Goal: Communication & Community: Answer question/provide support

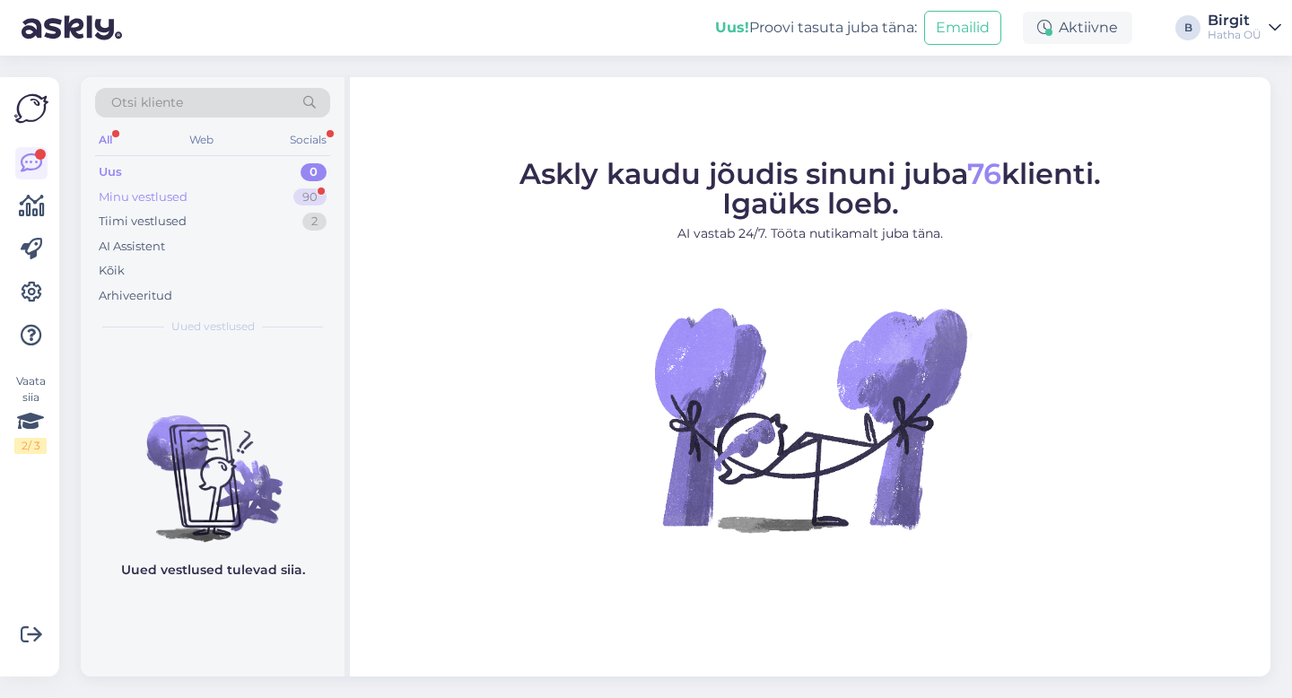
click at [194, 198] on div "Minu vestlused 90" at bounding box center [212, 197] width 235 height 25
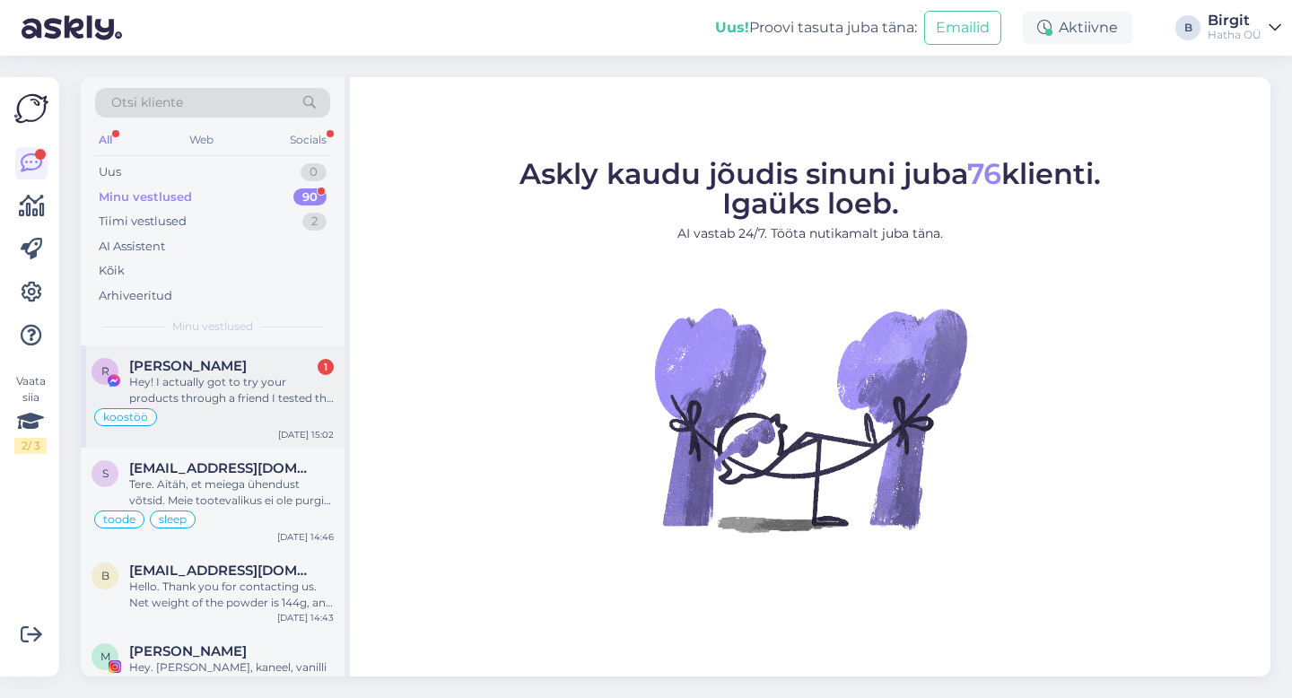
click at [234, 374] on div "Hey! I actually got to try your products through a friend I tested the Lion’s M…" at bounding box center [231, 390] width 205 height 32
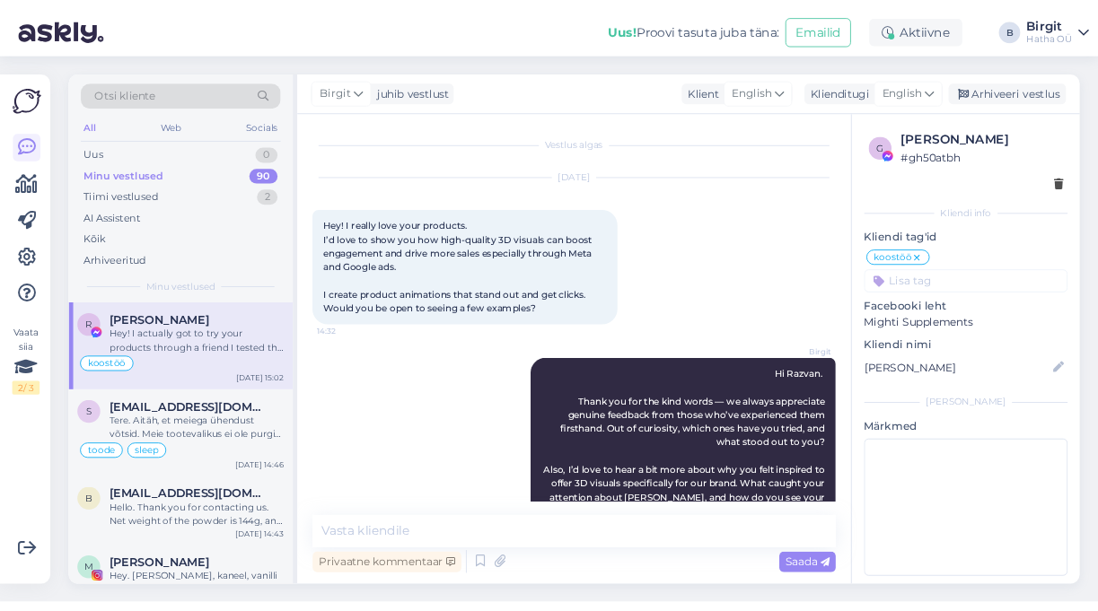
scroll to position [402, 0]
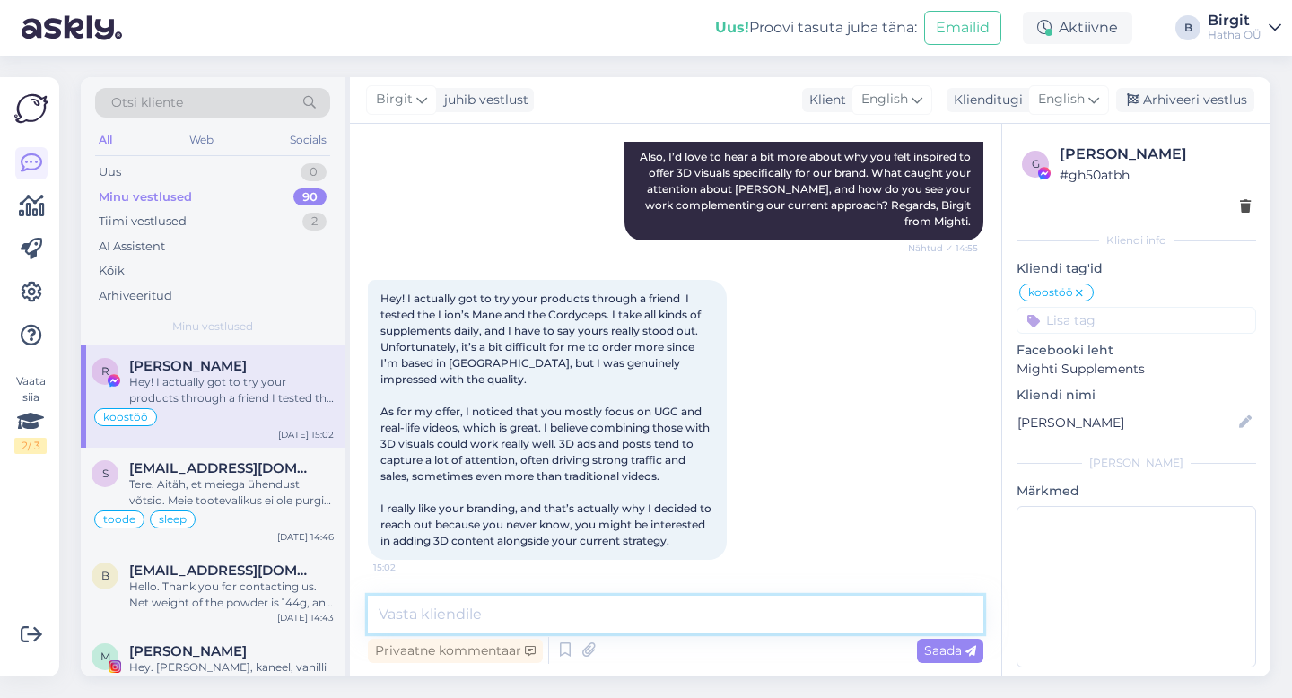
click at [495, 610] on textarea at bounding box center [676, 615] width 616 height 38
click at [560, 624] on textarea at bounding box center [676, 615] width 616 height 38
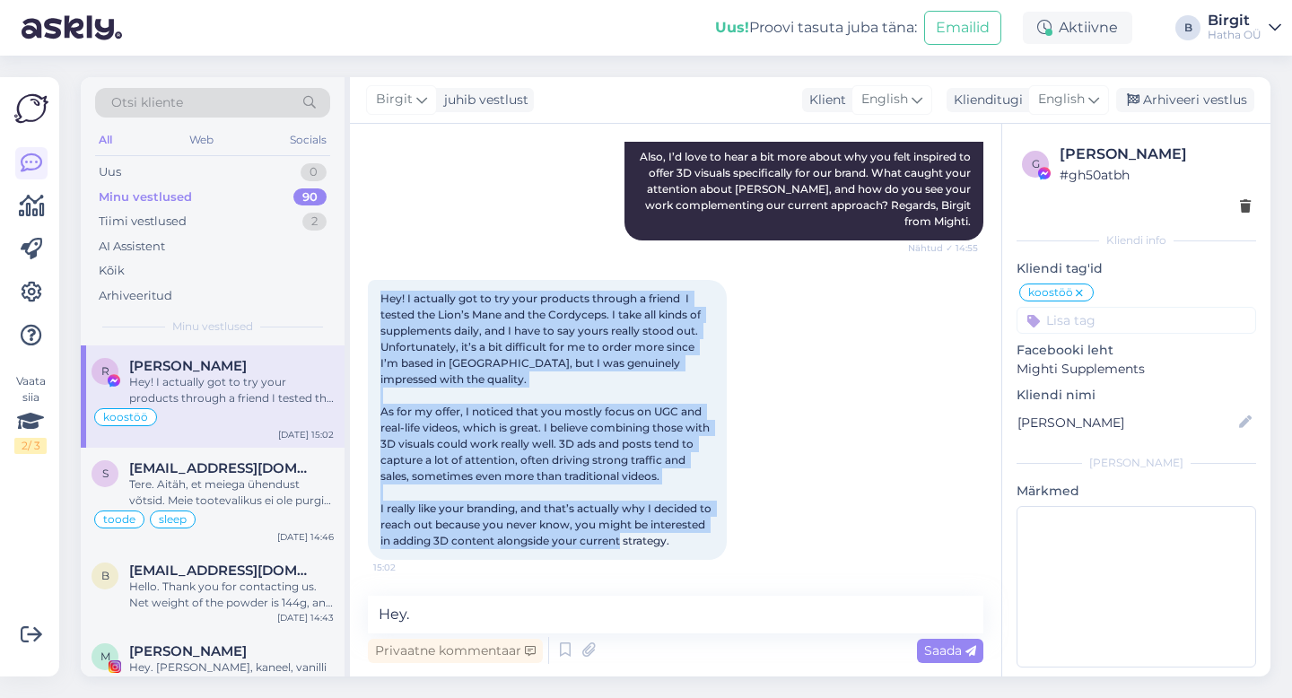
drag, startPoint x: 449, startPoint y: 541, endPoint x: 364, endPoint y: 276, distance: 277.9
click at [364, 276] on div "Vestlus algas [DATE] Hey! I really love your products. I’d love to show you how…" at bounding box center [676, 400] width 652 height 553
copy span "Hey! I actually got to try your products through a friend I tested the Lion’s M…"
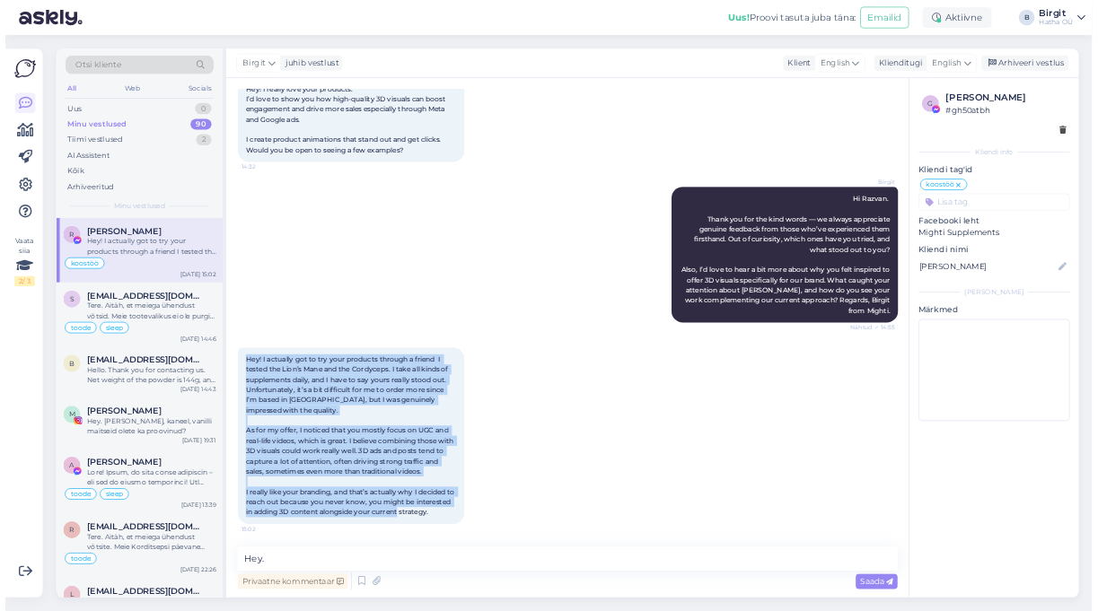
scroll to position [241, 0]
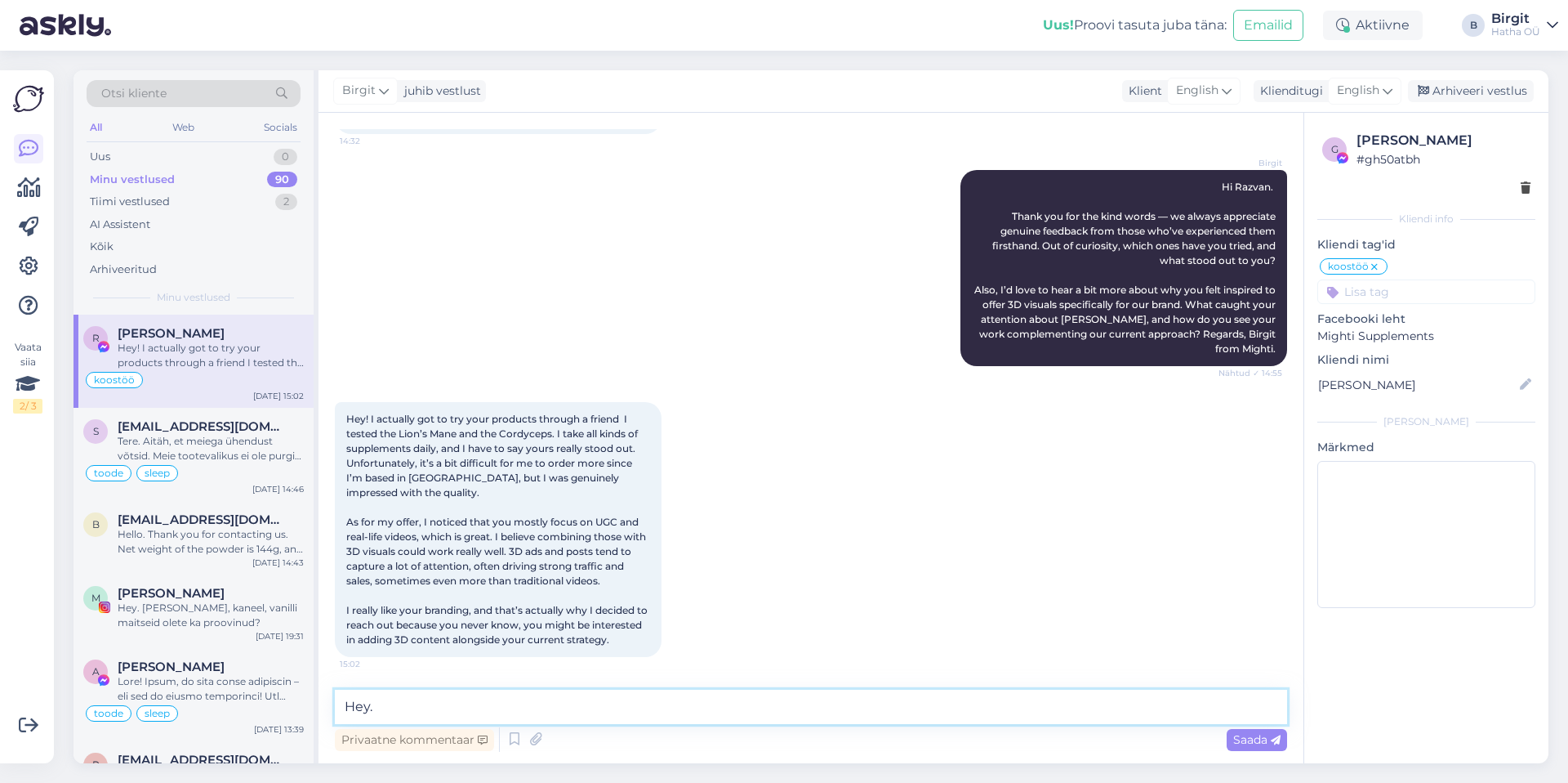
click at [626, 635] on textarea "Hey." at bounding box center [811, 707] width 953 height 35
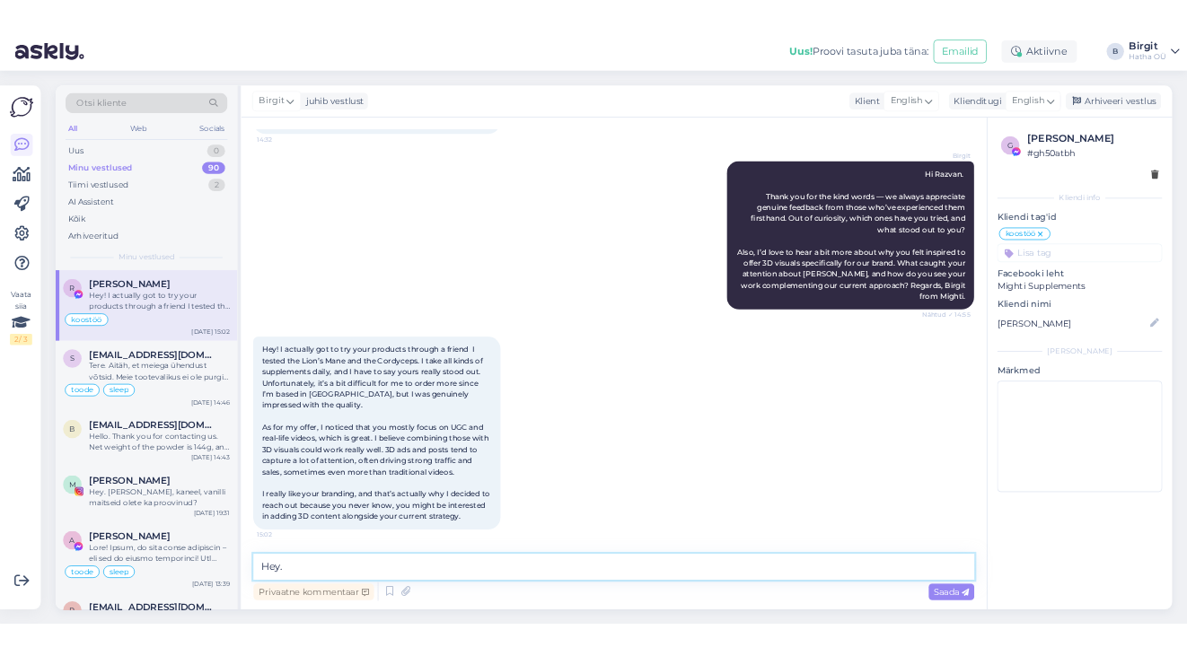
scroll to position [402, 0]
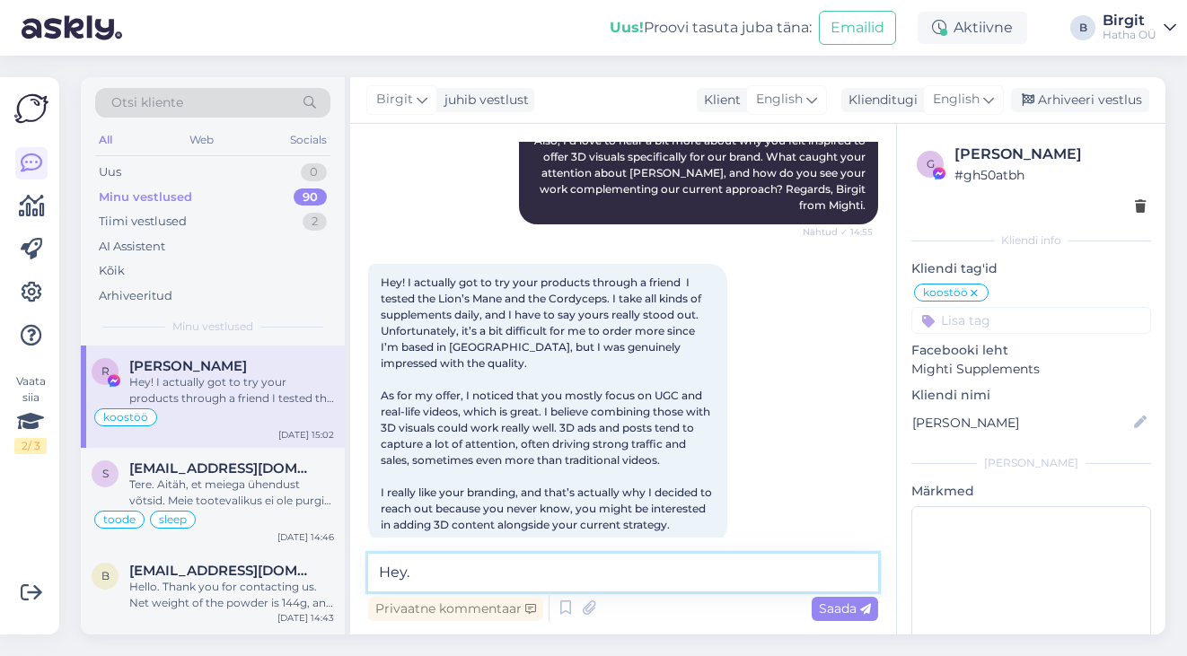
paste textarea "Thanks so much for the kind words—really glad to hear you got to try our Lion’s…"
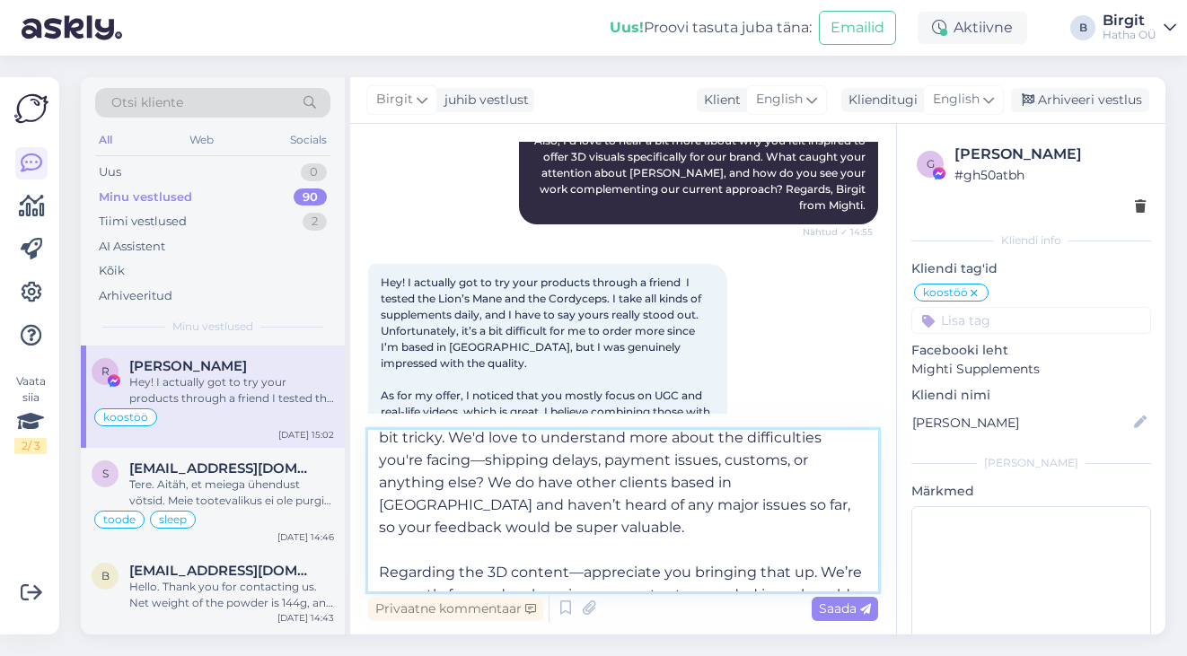
scroll to position [0, 0]
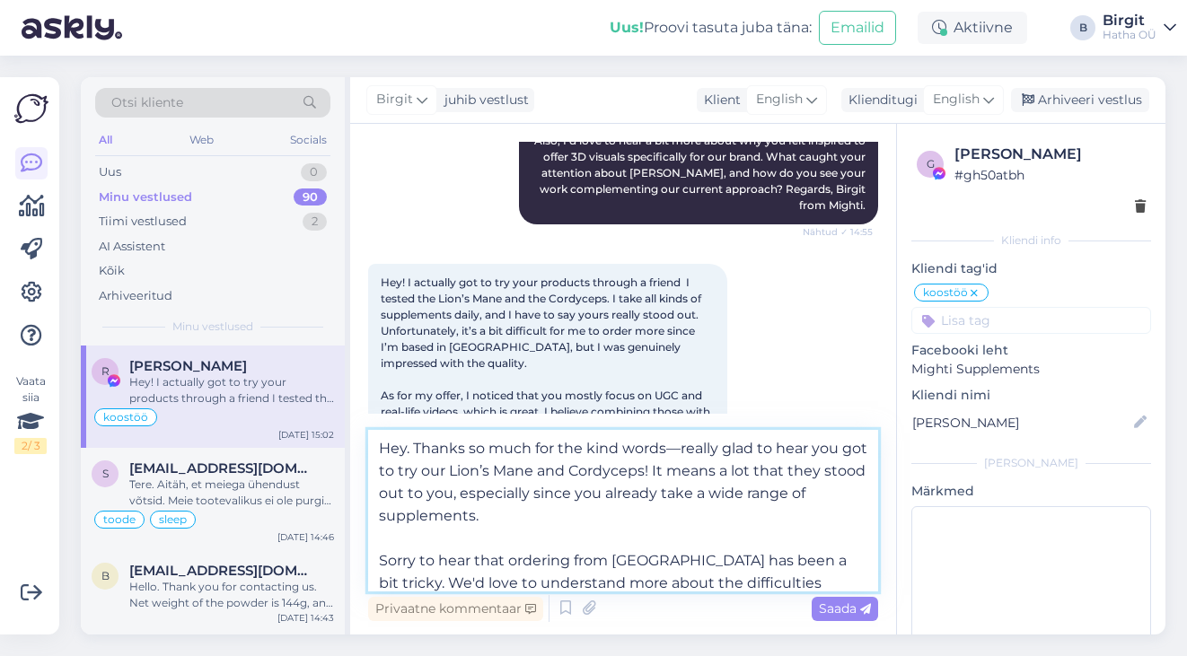
click at [451, 469] on textarea "Hey. Thanks so much for the kind words—really glad to hear you got to try our L…" at bounding box center [623, 511] width 510 height 162
drag, startPoint x: 838, startPoint y: 477, endPoint x: 609, endPoint y: 478, distance: 228.9
click at [609, 478] on textarea "Hey. Thanks so much for the kind words—really glad to hear you got to try some …" at bounding box center [623, 511] width 510 height 162
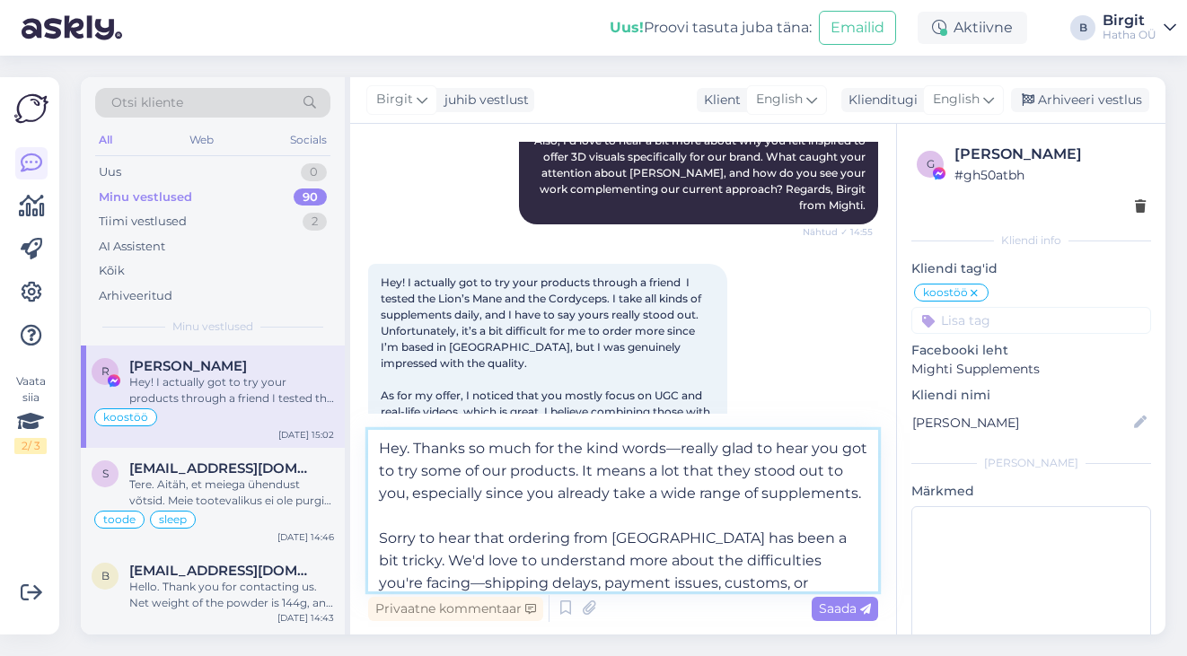
click at [530, 513] on textarea "Hey. Thanks so much for the kind words—really glad to hear you got to try some …" at bounding box center [623, 511] width 510 height 162
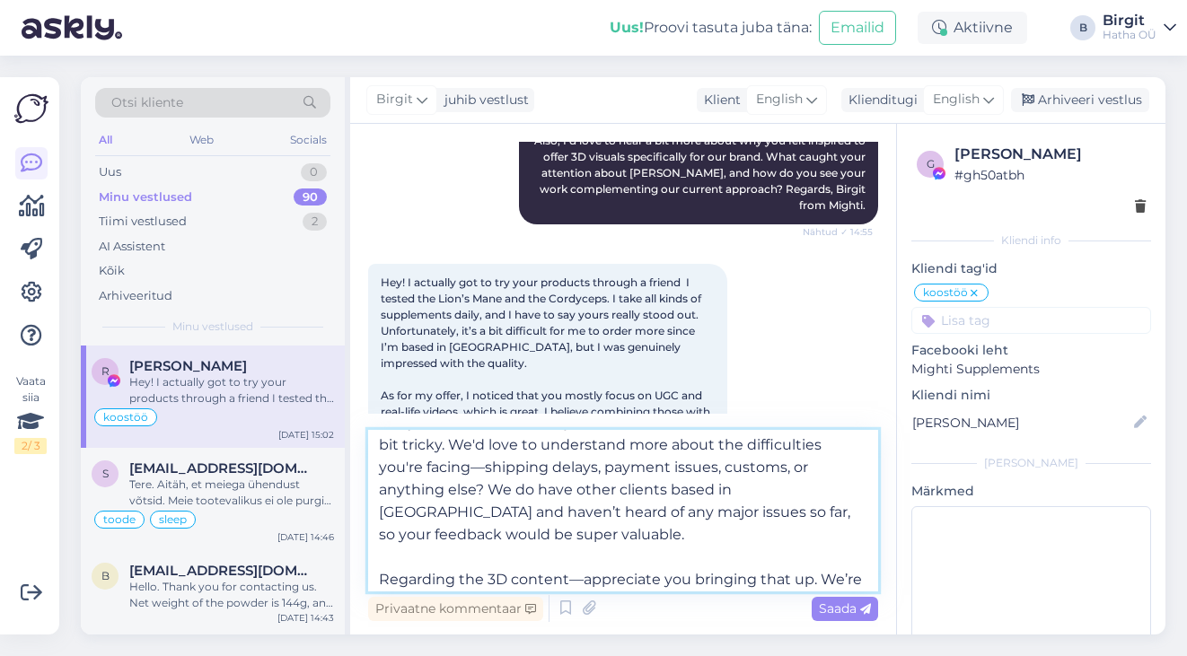
scroll to position [118, 0]
drag, startPoint x: 513, startPoint y: 491, endPoint x: 575, endPoint y: 490, distance: 61.9
click at [575, 490] on textarea "Hey. Thanks so much for the kind words—really glad to hear you got to try some …" at bounding box center [623, 511] width 510 height 162
click at [644, 488] on textarea "Hey. Thanks so much for the kind words—really glad to hear you got to try some …" at bounding box center [623, 511] width 510 height 162
drag, startPoint x: 513, startPoint y: 489, endPoint x: 631, endPoint y: 489, distance: 117.6
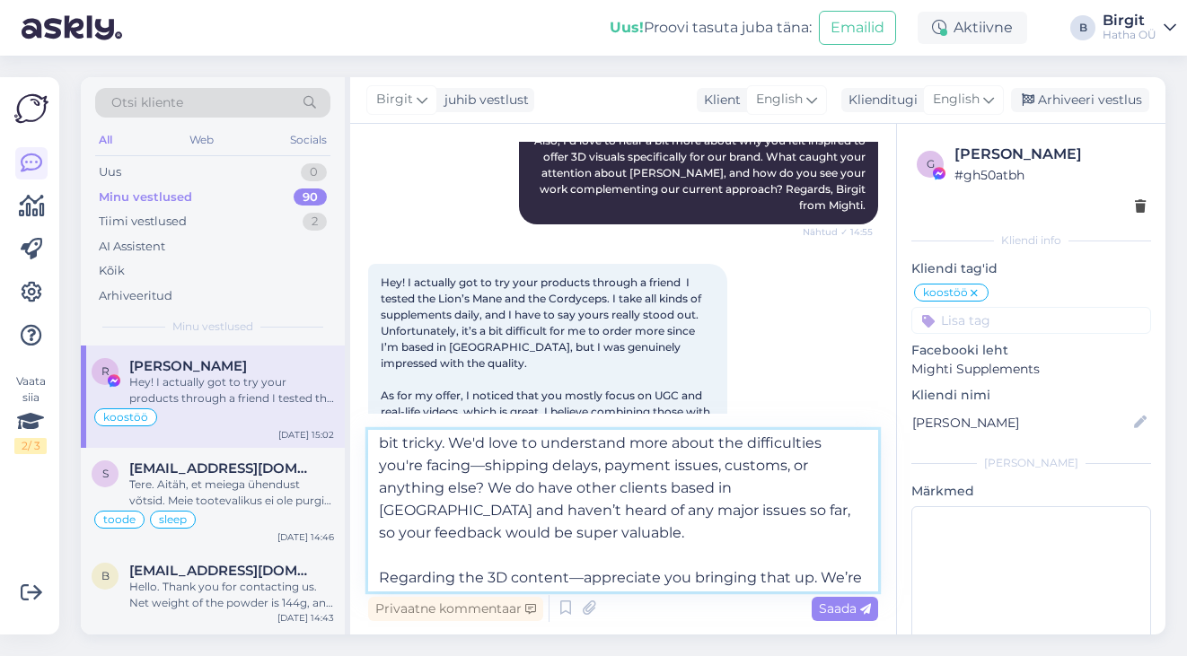
click at [631, 489] on textarea "Hey. Thanks so much for the kind words—really glad to hear you got to try some …" at bounding box center [623, 511] width 510 height 162
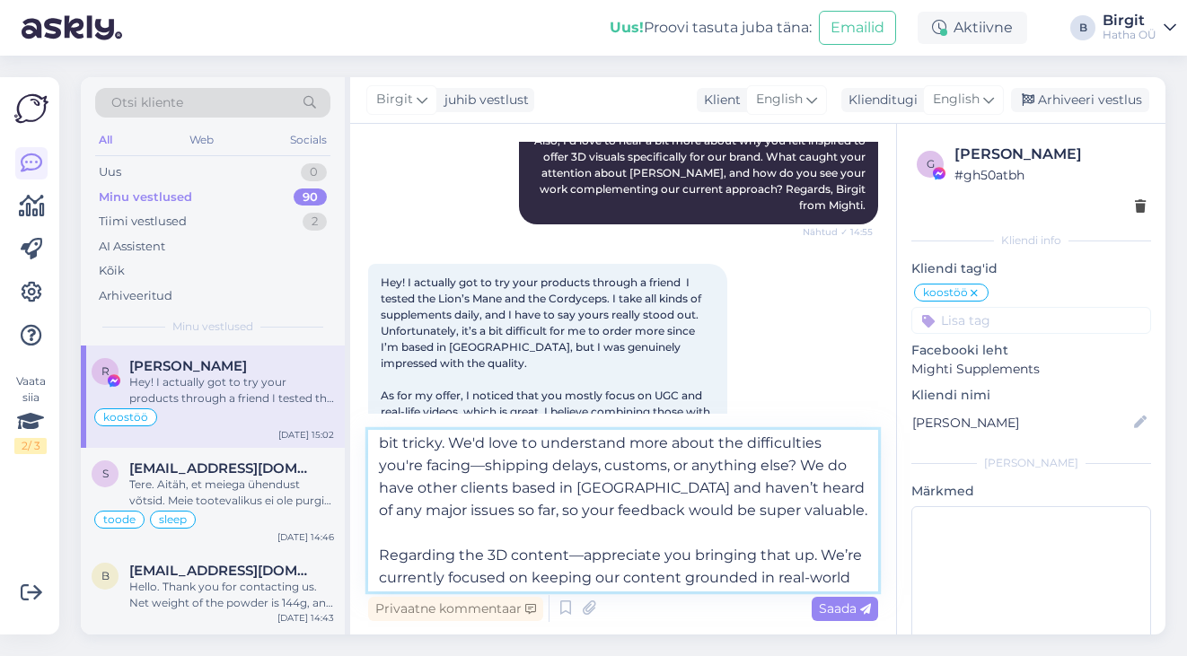
click at [504, 489] on textarea "Hey. Thanks so much for the kind words—really glad to hear you got to try some …" at bounding box center [623, 511] width 510 height 162
click at [702, 540] on textarea "Hey. Thanks so much for the kind words—really glad to hear you got to try some …" at bounding box center [623, 511] width 510 height 162
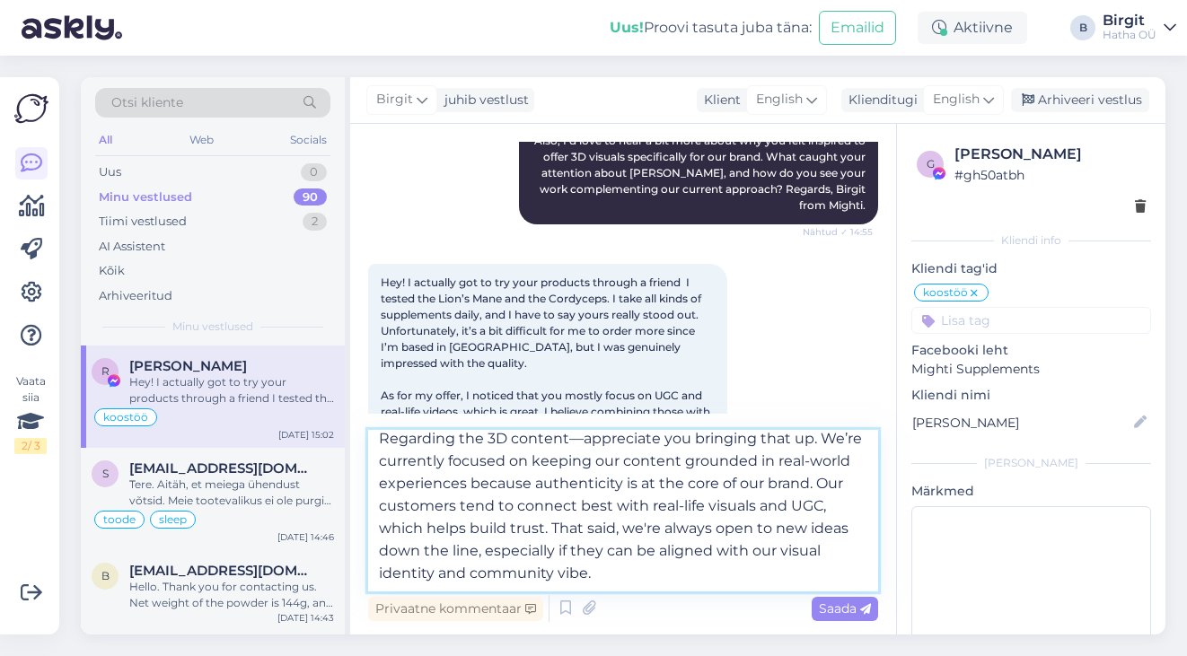
scroll to position [257, 0]
click at [682, 580] on textarea "Hey. Thanks so much for the kind words—really glad to hear you got to try some …" at bounding box center [623, 511] width 510 height 162
paste textarea "So we won’t be exploring that direction right now. Let’s definitely stay in tou…"
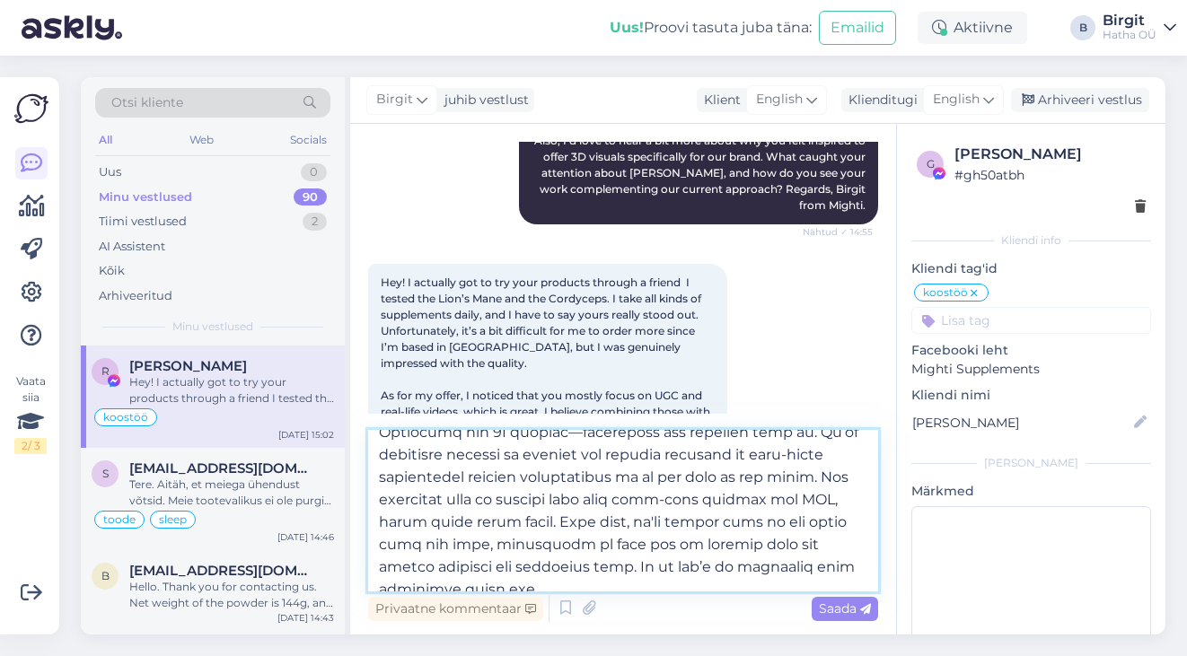
scroll to position [324, 0]
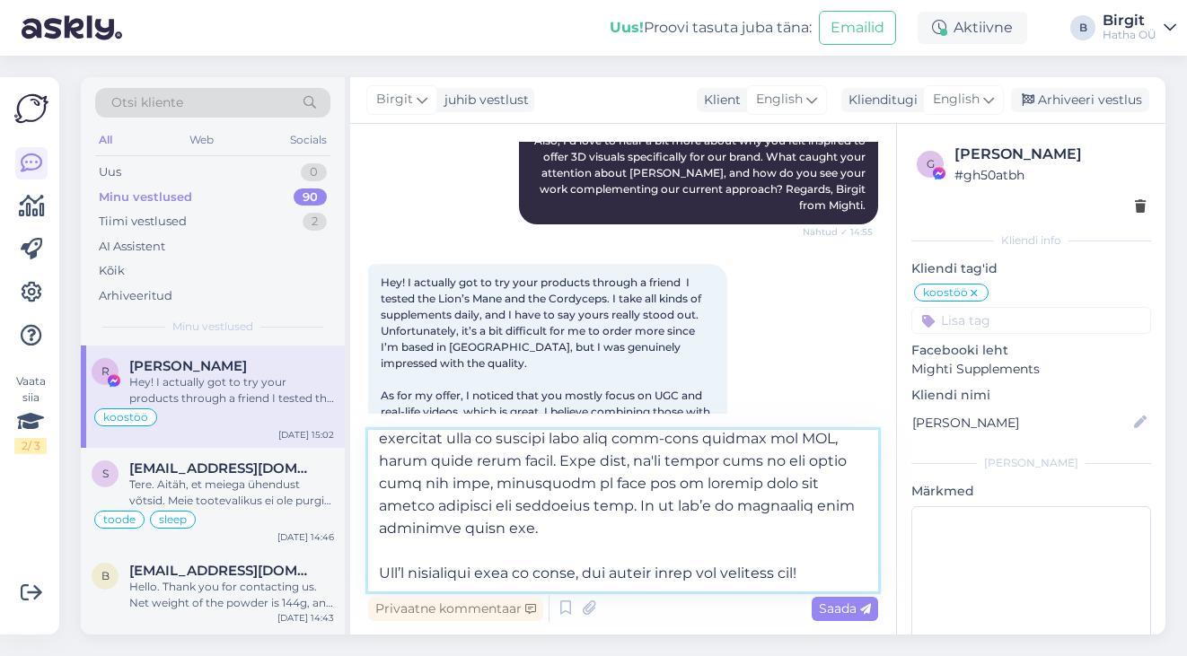
drag, startPoint x: 379, startPoint y: 451, endPoint x: 891, endPoint y: 582, distance: 528.8
click at [891, 582] on div "Vestlus algas [DATE] Hey! I really love your products. I’d love to show you how…" at bounding box center [623, 379] width 546 height 511
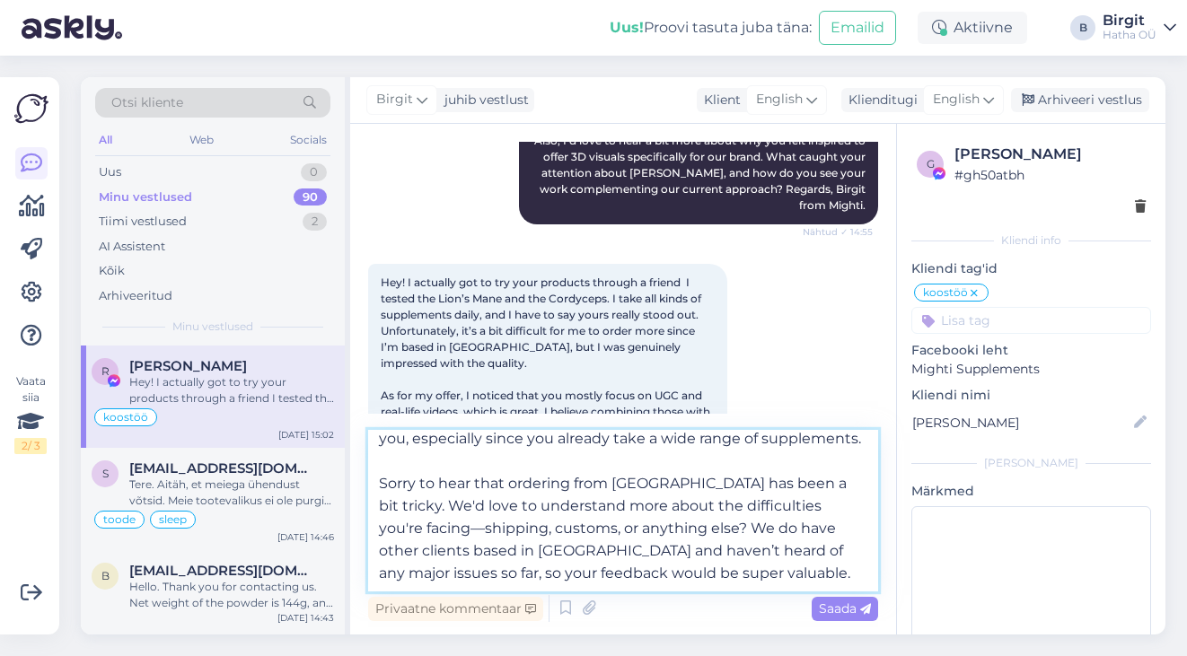
scroll to position [122, 0]
paste textarea "As for the 3D content—really appreciate the suggestion. At this point, we’re no…"
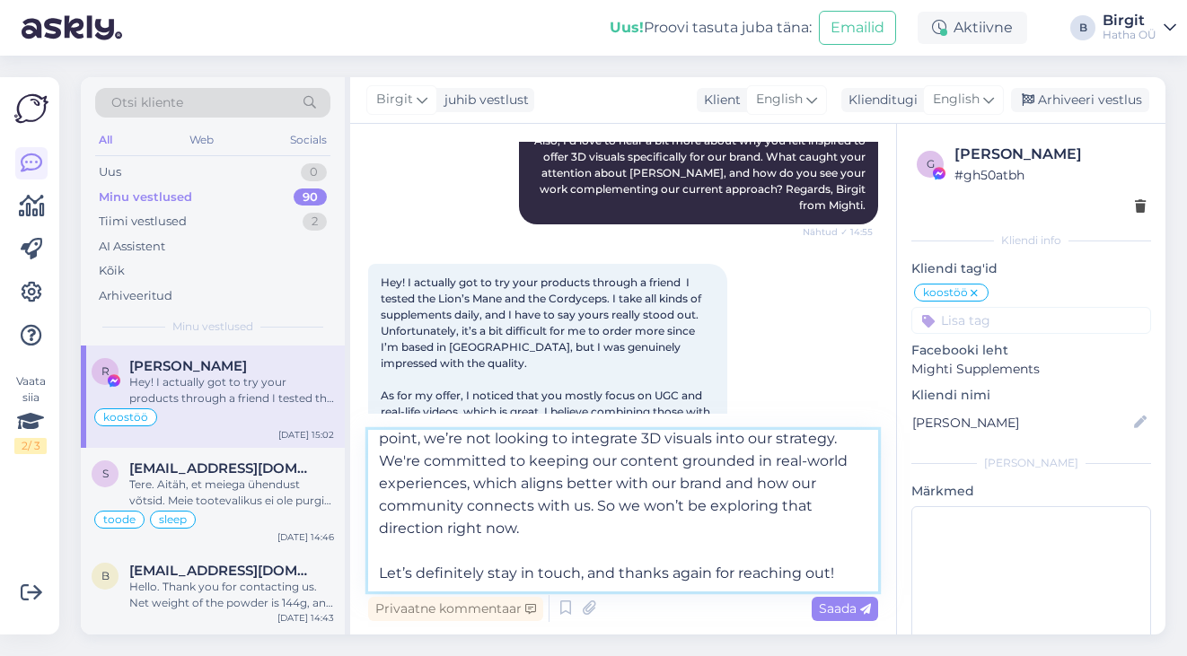
scroll to position [258, 0]
click at [554, 556] on textarea "Hey. Thanks so much for the kind words—really glad to hear you got to try some …" at bounding box center [623, 511] width 510 height 162
drag, startPoint x: 611, startPoint y: 573, endPoint x: 351, endPoint y: 568, distance: 260.3
click at [351, 568] on div "Vestlus algas [DATE] Hey! I really love your products. I’d love to show you how…" at bounding box center [623, 379] width 546 height 511
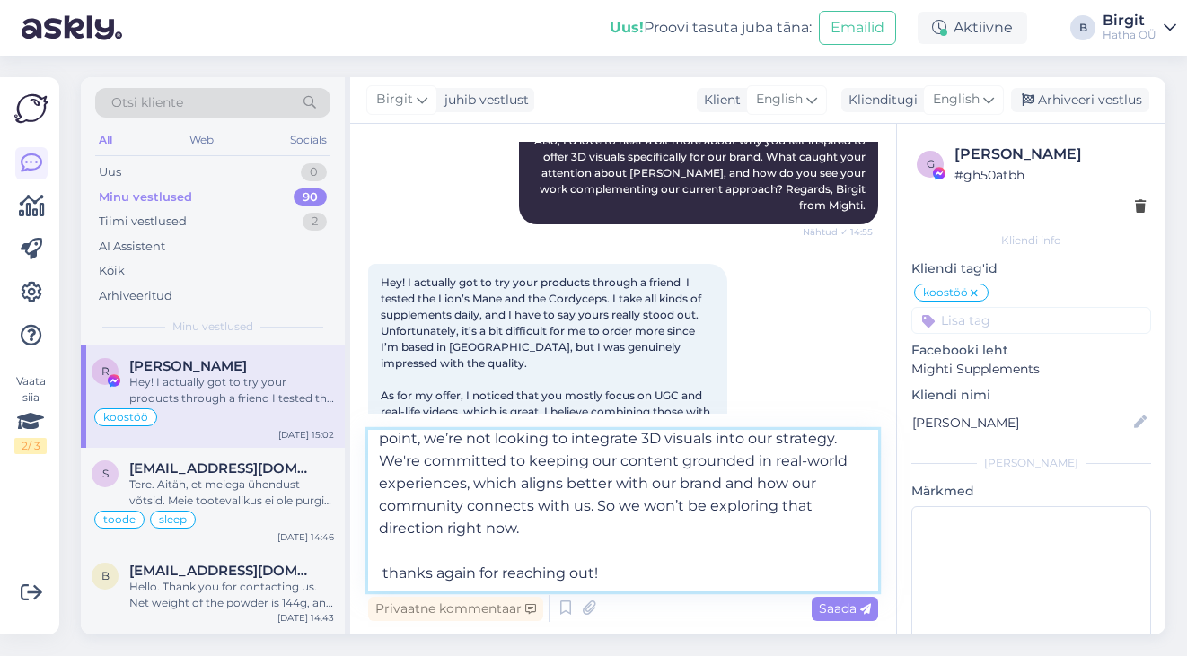
drag, startPoint x: 583, startPoint y: 571, endPoint x: 355, endPoint y: 565, distance: 227.1
click at [355, 565] on div "Vestlus algas [DATE] Hey! I really love your products. I’d love to show you how…" at bounding box center [623, 379] width 546 height 511
click at [613, 564] on textarea "Hey. Thanks so much for the kind words—really glad to hear you got to try some …" at bounding box center [623, 511] width 510 height 162
click at [387, 572] on textarea "Hey. Thanks so much for the kind words—really glad to hear you got to try some …" at bounding box center [623, 511] width 510 height 162
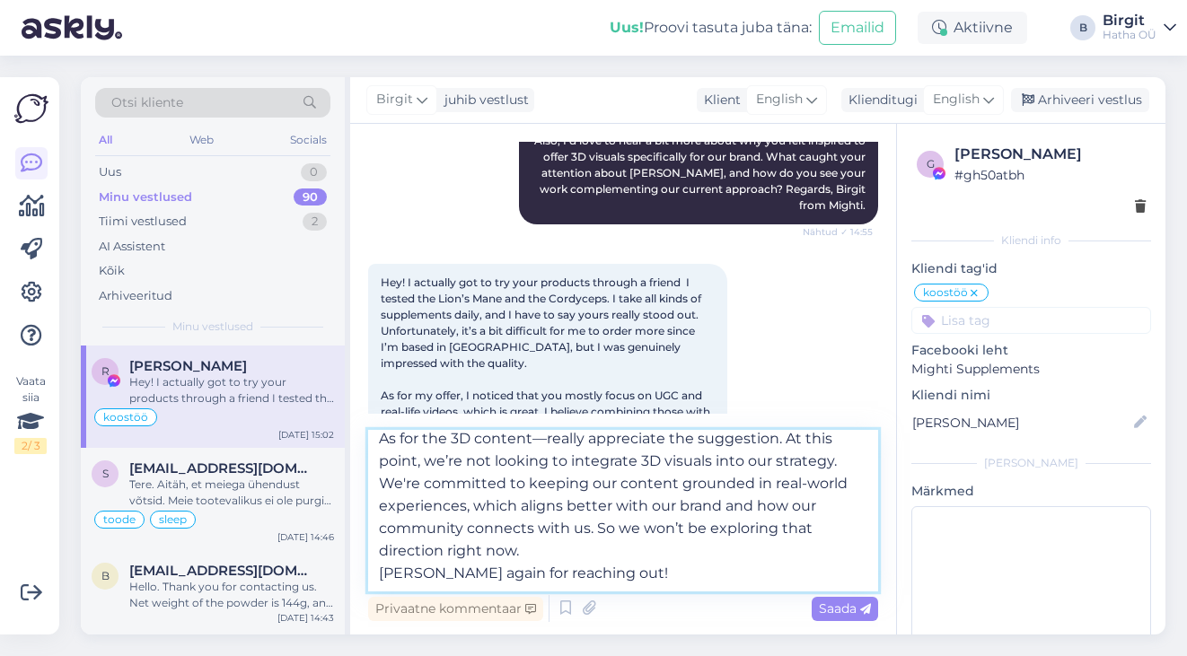
scroll to position [257, 0]
drag, startPoint x: 603, startPoint y: 578, endPoint x: 368, endPoint y: 582, distance: 235.2
click at [368, 581] on textarea "Hey. Thanks so much for the kind words—really glad to hear you got to try some …" at bounding box center [623, 511] width 510 height 162
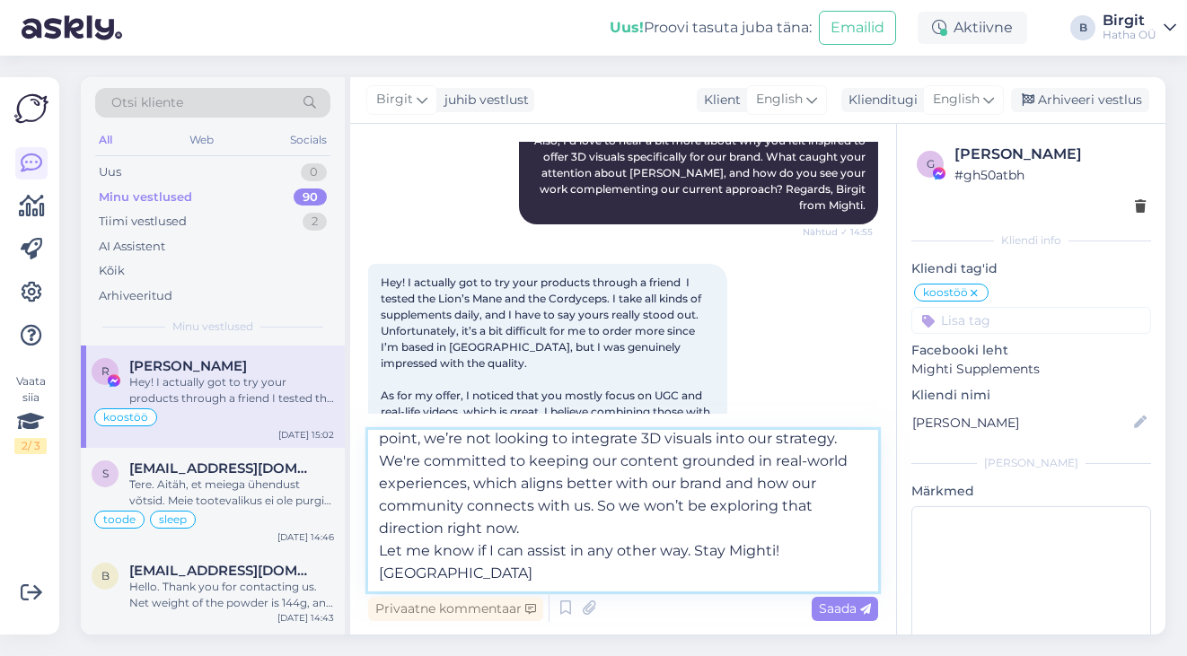
type textarea "Hey. Thanks so much for the kind words—really glad to hear you got to try some …"
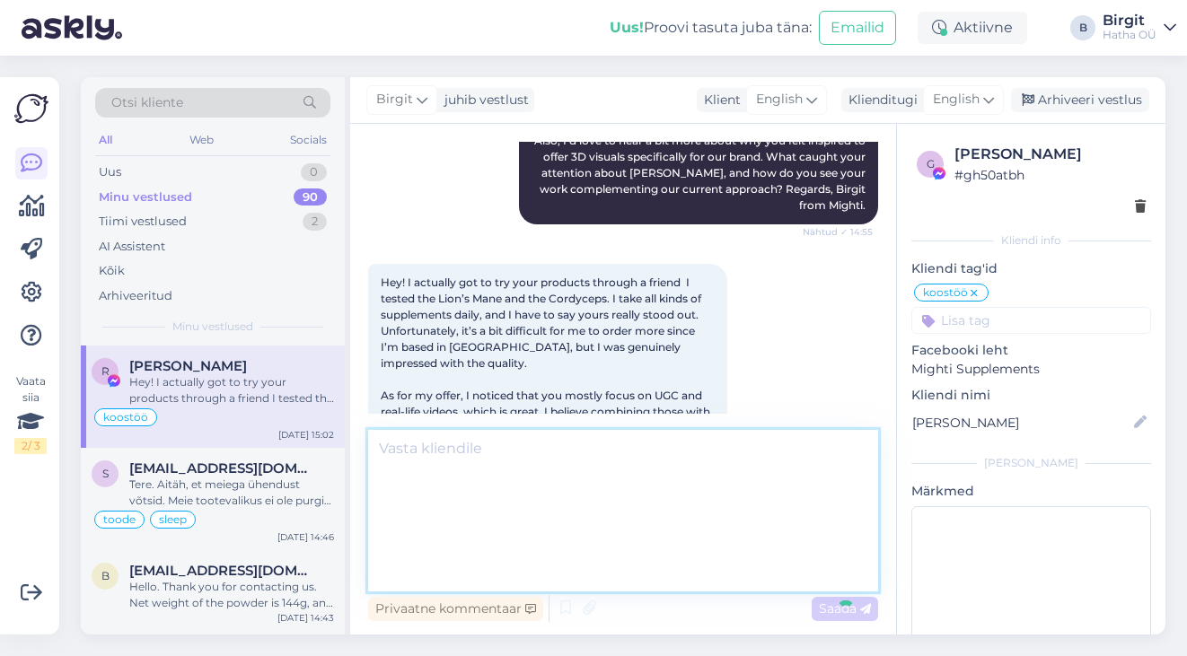
scroll to position [0, 0]
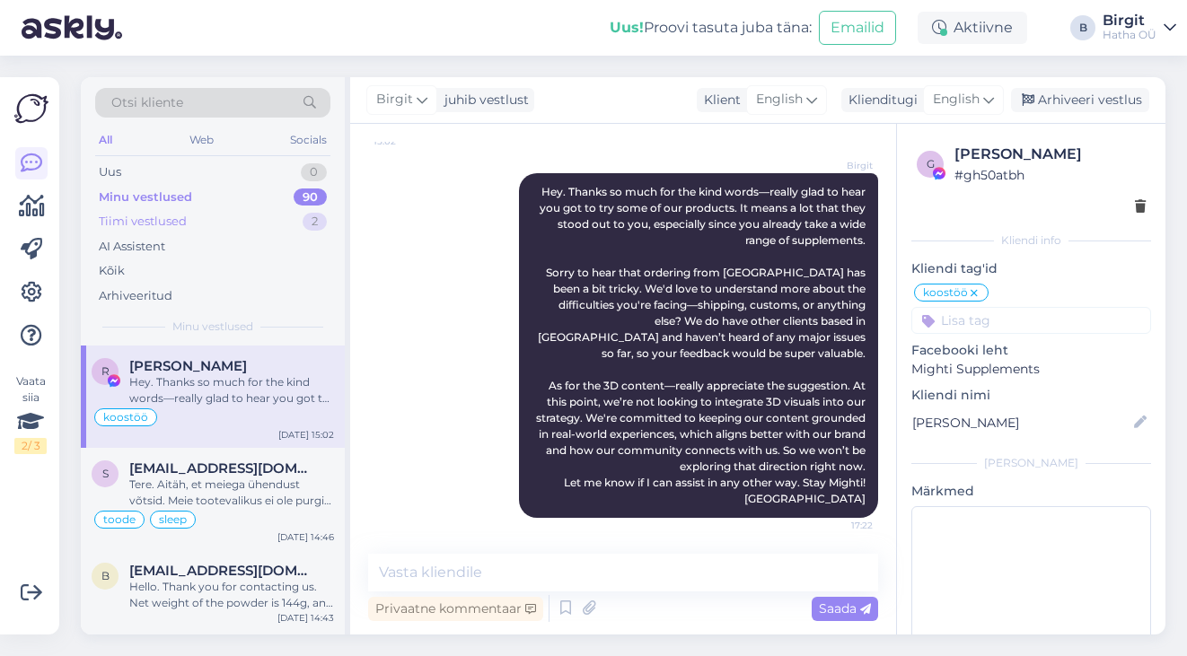
click at [192, 215] on div "Tiimi vestlused 2" at bounding box center [212, 221] width 235 height 25
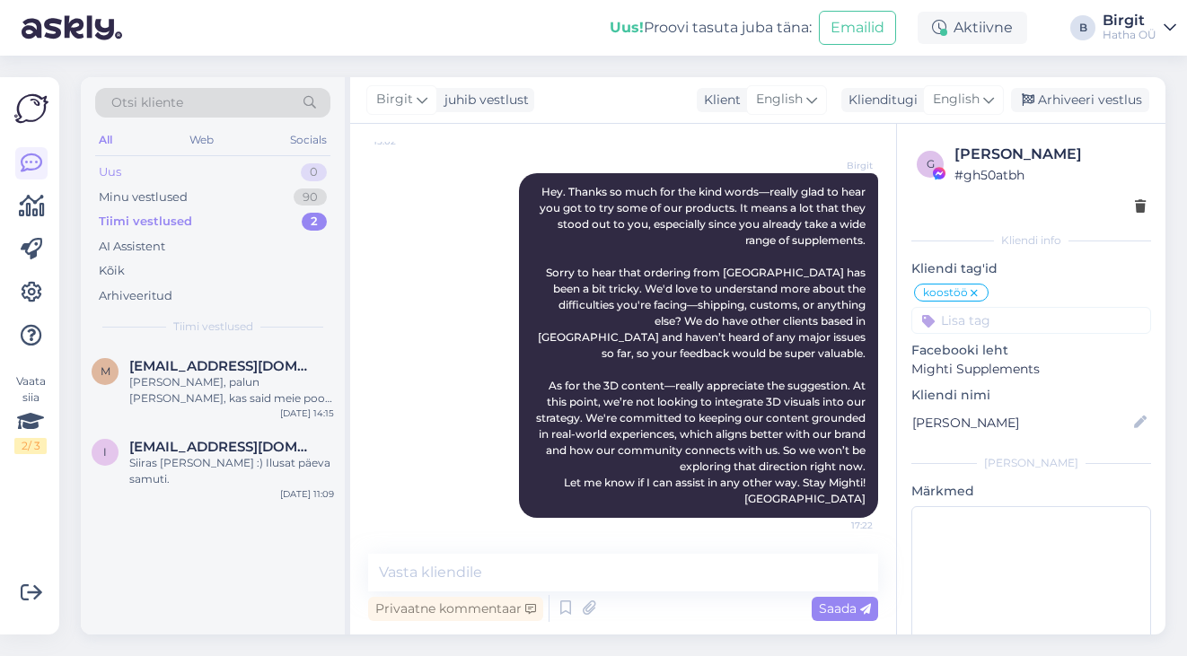
click at [191, 168] on div "Uus 0" at bounding box center [212, 172] width 235 height 25
